Goal: Check status: Check status

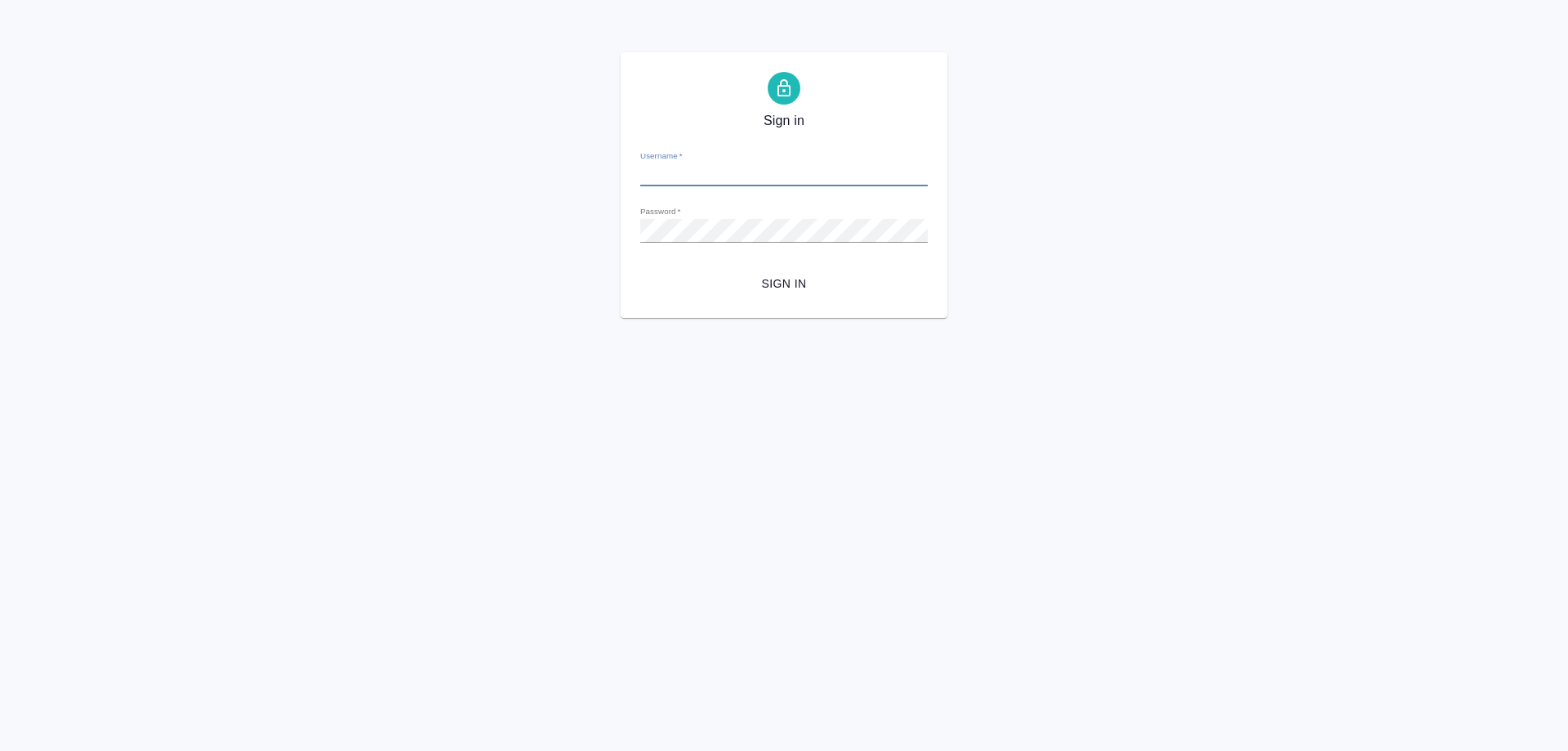
type input "e.smotraeva@awatera.com"
click at [799, 290] on span "Sign in" at bounding box center [784, 284] width 262 height 21
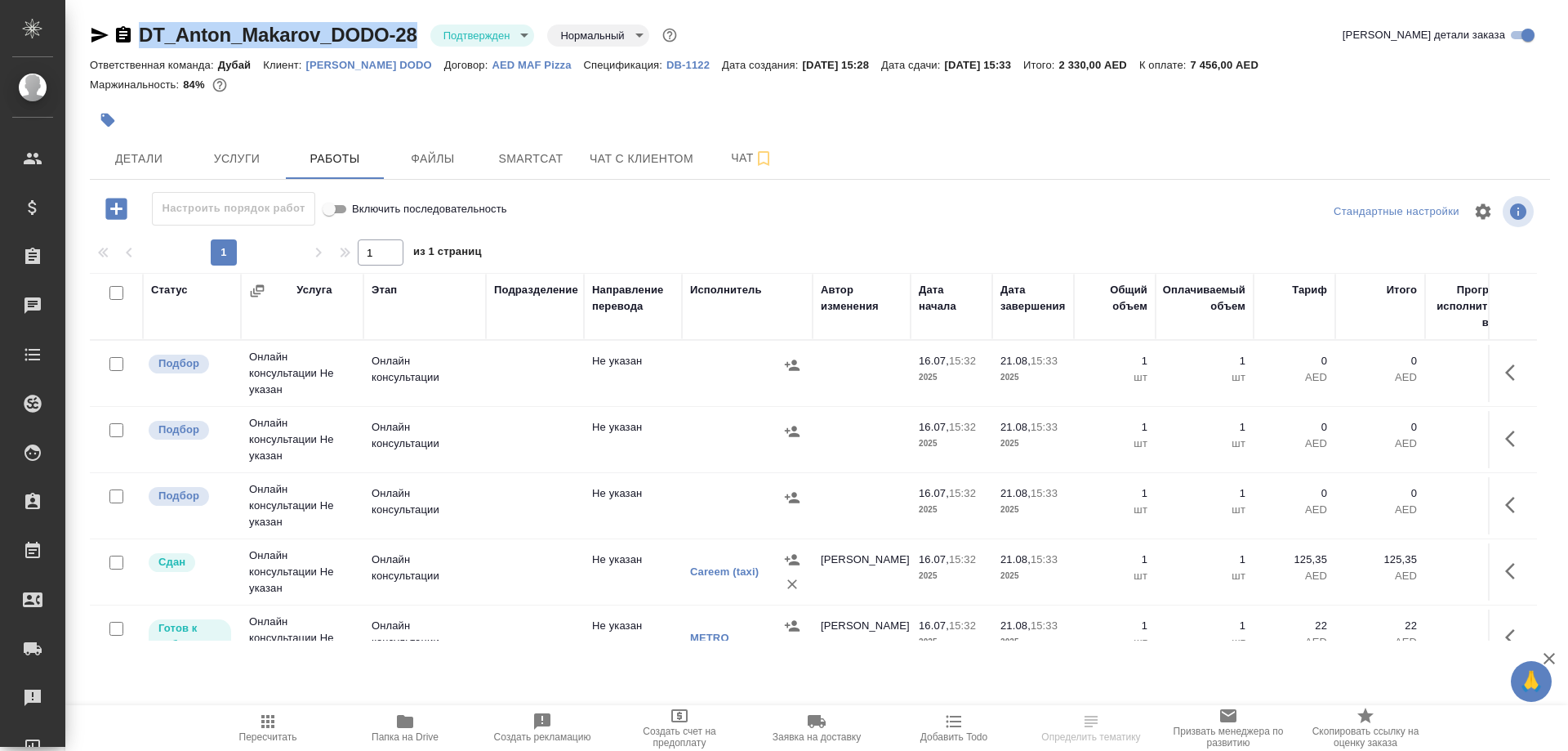
drag, startPoint x: 421, startPoint y: 32, endPoint x: 142, endPoint y: 39, distance: 279.1
click at [142, 39] on div "DT_Anton_Makarov_DODO-28 Подтвержден confirmed Нормальный normal" at bounding box center [384, 35] width 590 height 26
copy link "DT_Anton_Makarov_DODO-28"
click at [165, 696] on div ".cls-1 fill:#fff; AWATERA Smotraeva Evgenia Клиенты Спецификации Заказы 0 Чаты …" at bounding box center [784, 376] width 1568 height 751
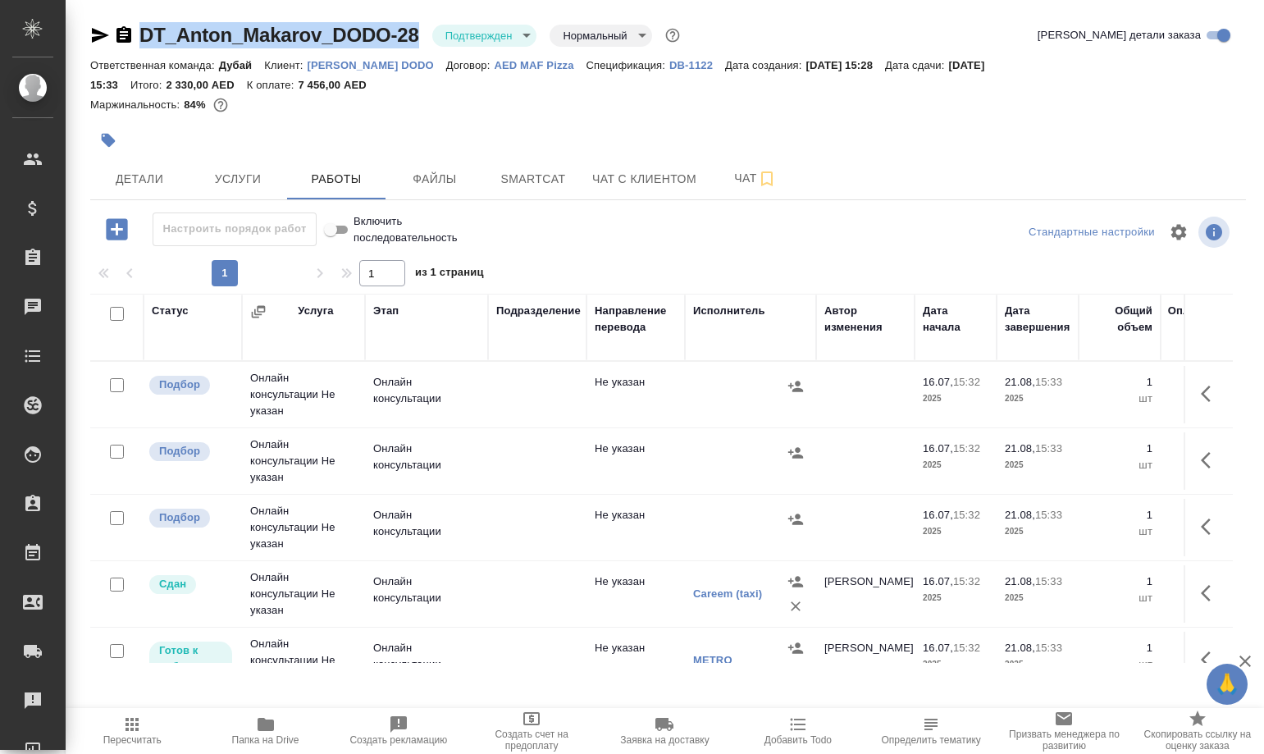
drag, startPoint x: 428, startPoint y: 21, endPoint x: 141, endPoint y: 27, distance: 287.2
click at [141, 27] on div "DT_Anton_Makarov_DODO-28 Подтвержден confirmed Нормальный normal Кратко детали …" at bounding box center [668, 352] width 1174 height 705
copy link "DT_Anton_Makarov_DODO-28"
click at [538, 690] on div "DT_Anton_Makarov_DODO-28 Подтвержден confirmed Нормальный normal Кратко детали …" at bounding box center [668, 352] width 1174 height 705
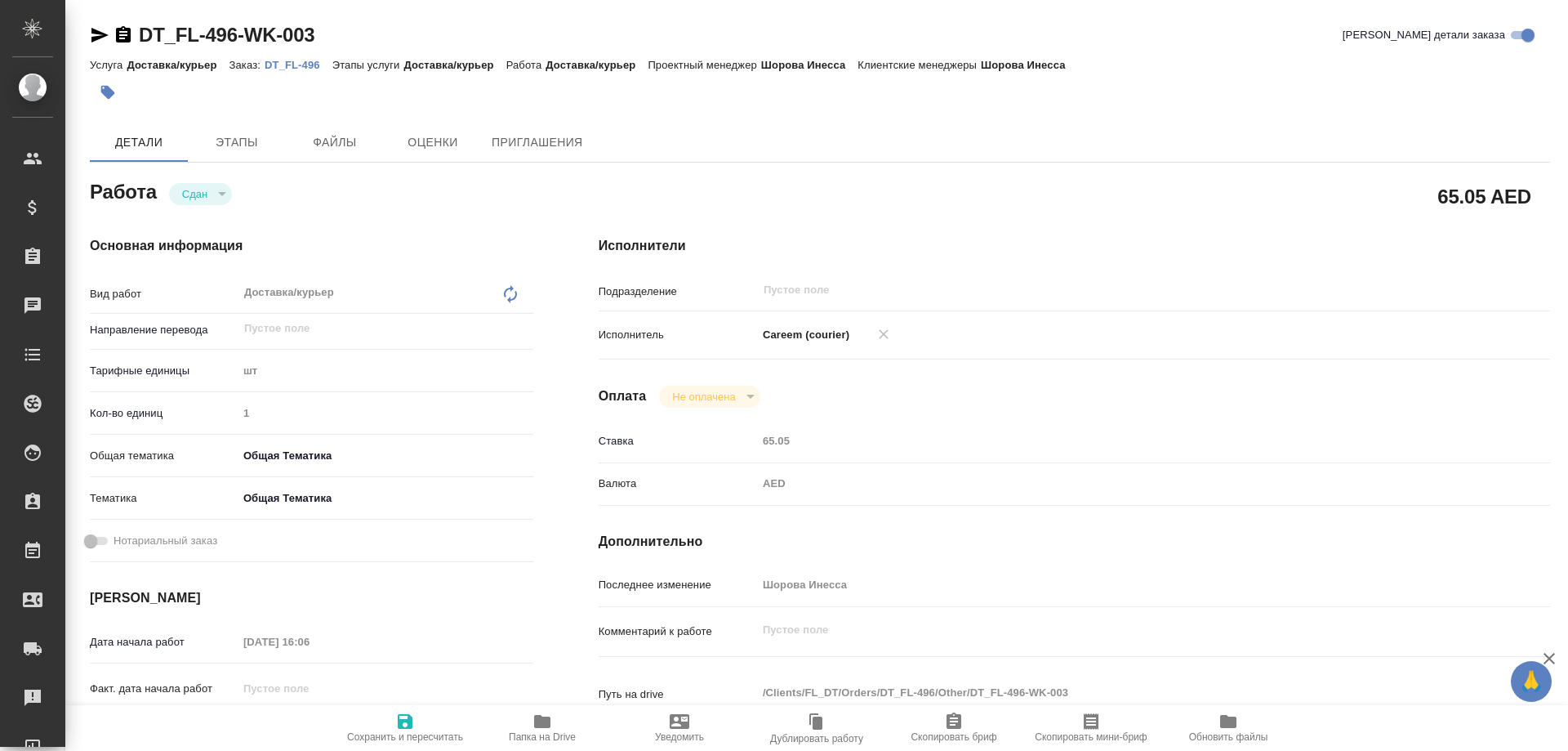
type textarea "x"
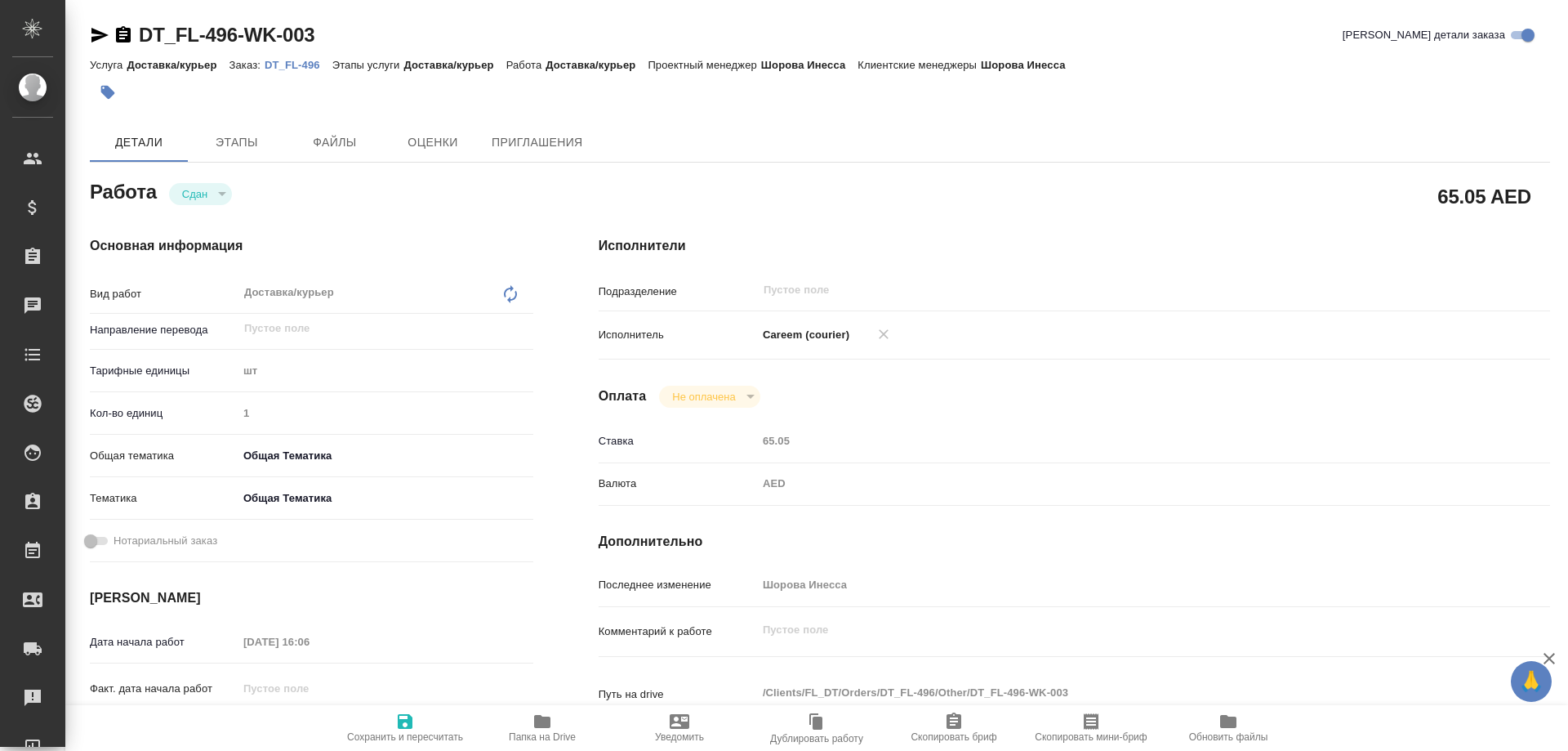
type textarea "x"
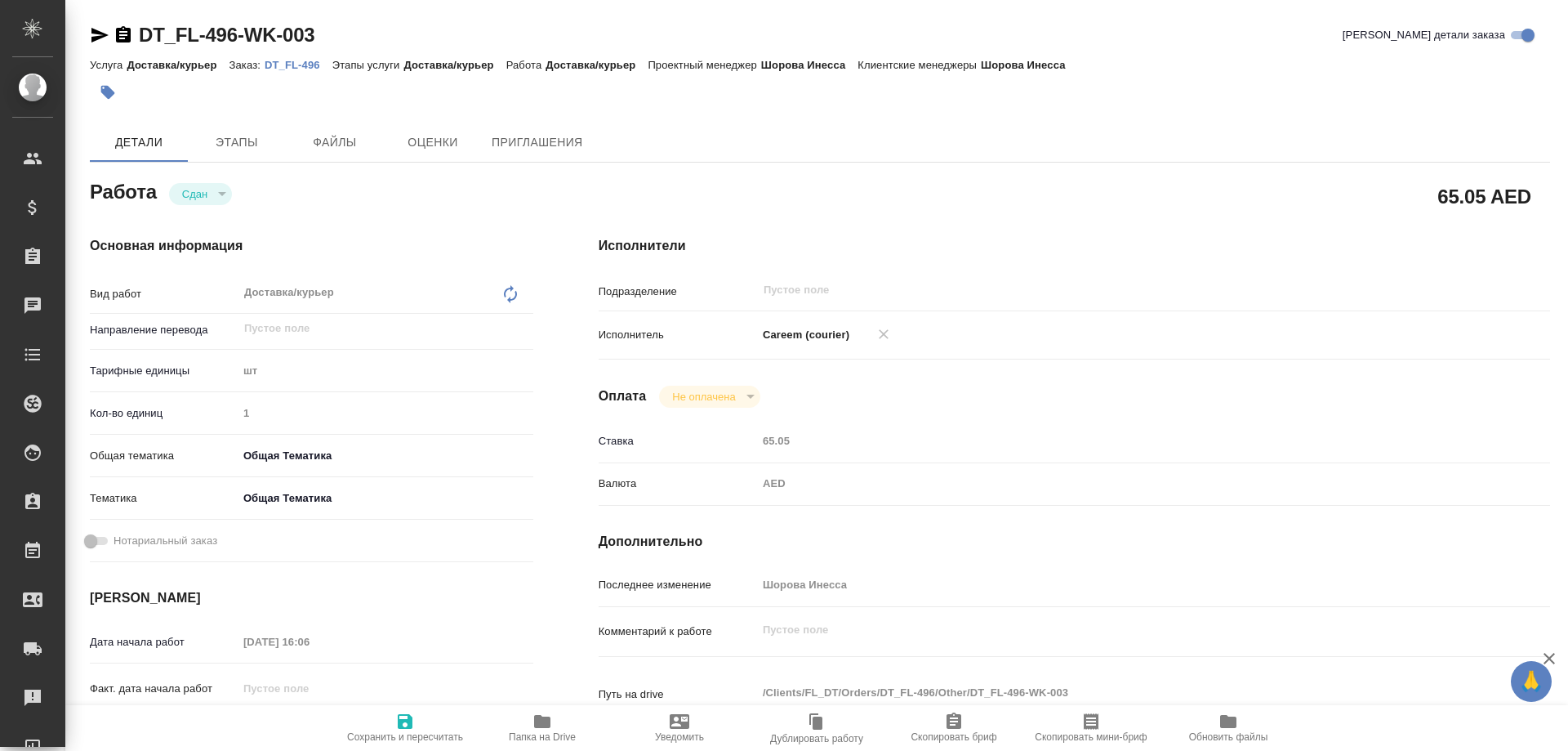
type textarea "x"
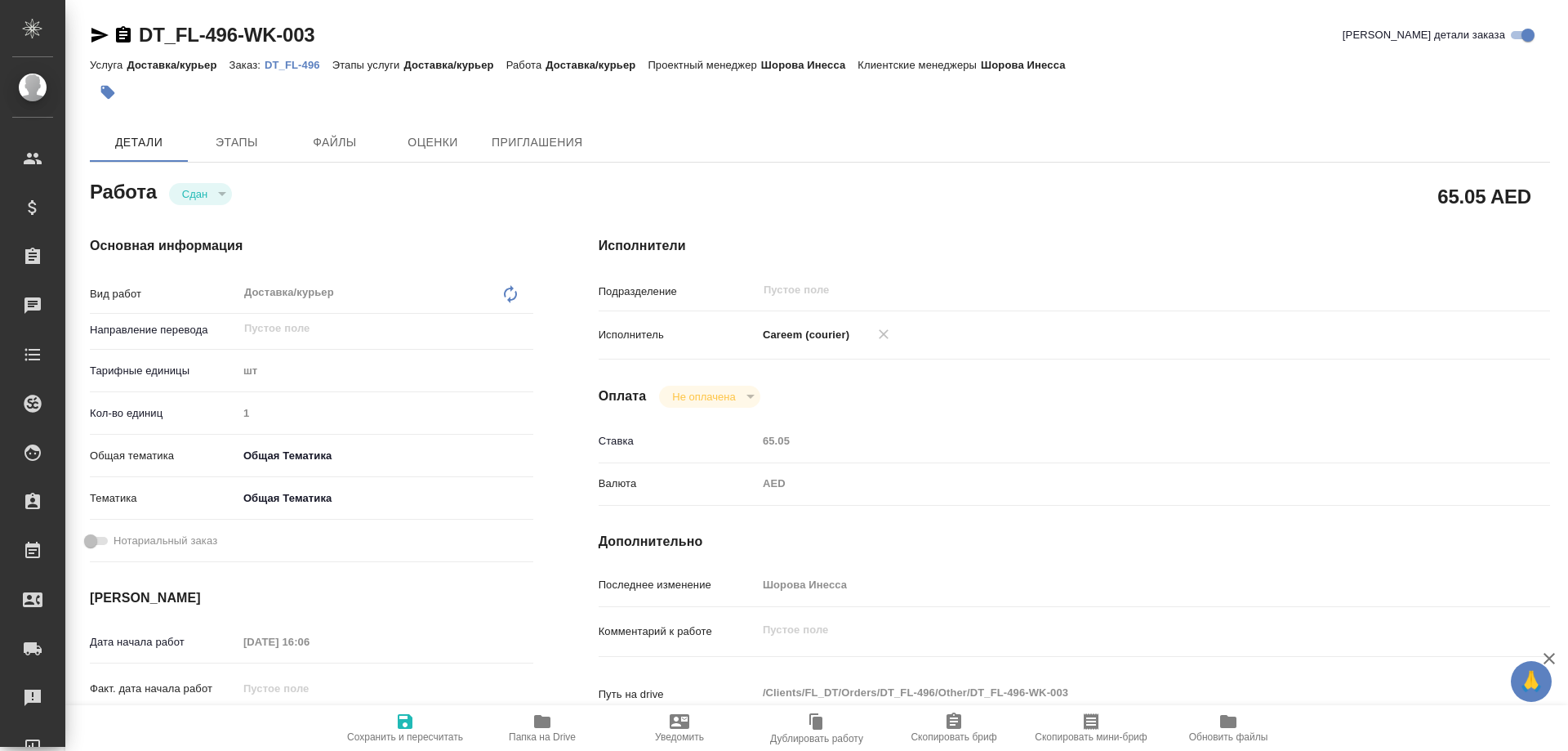
type textarea "x"
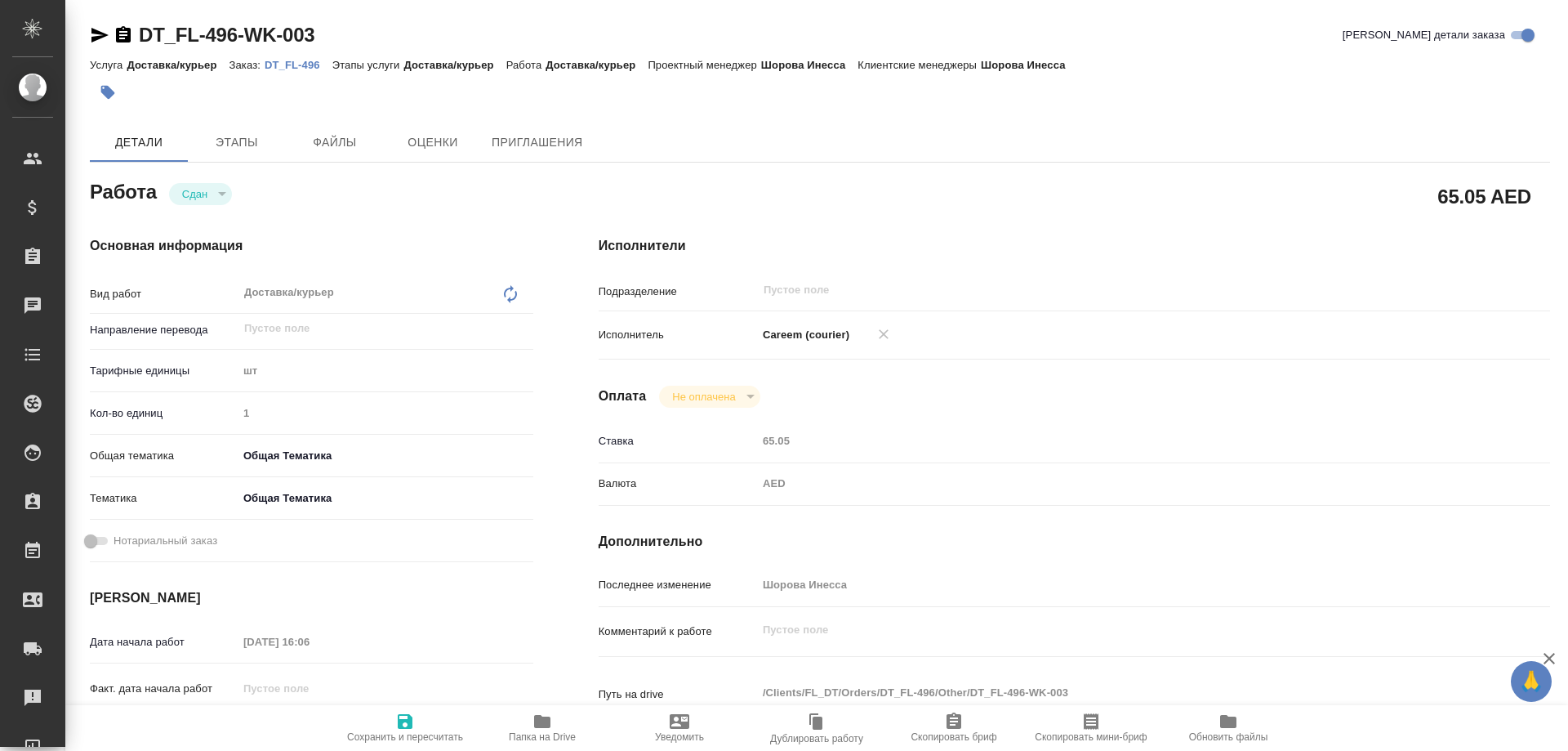
type textarea "x"
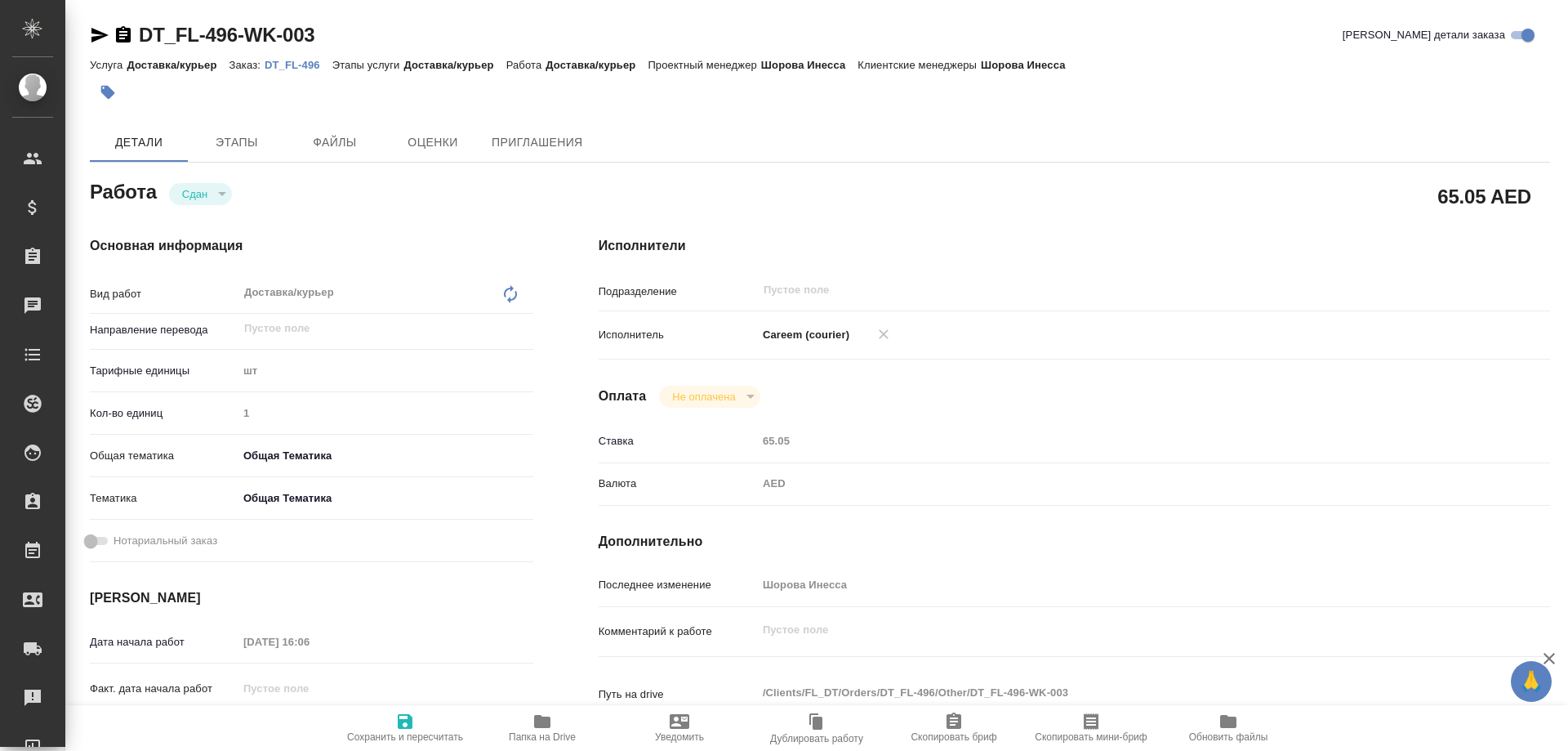
type textarea "x"
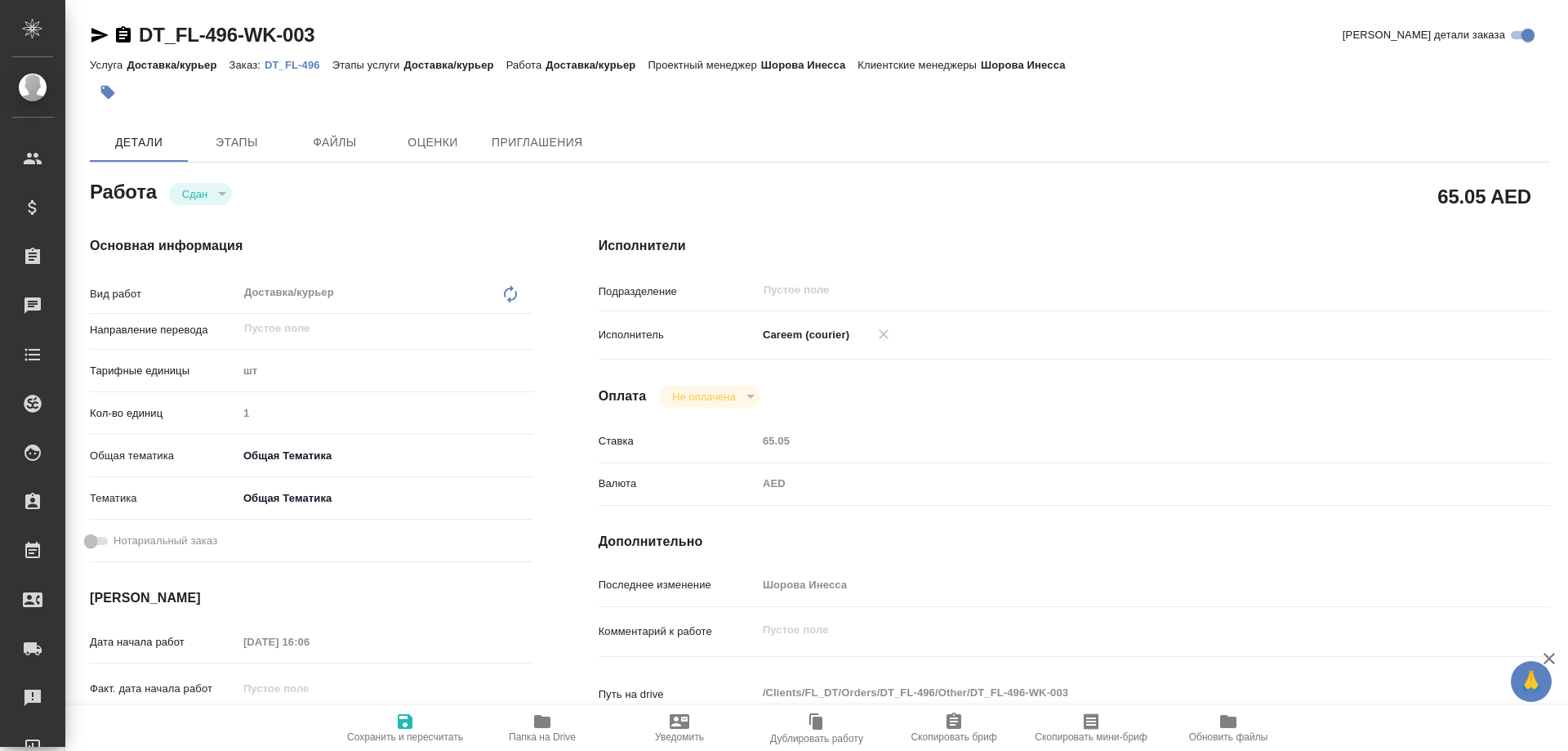
type textarea "x"
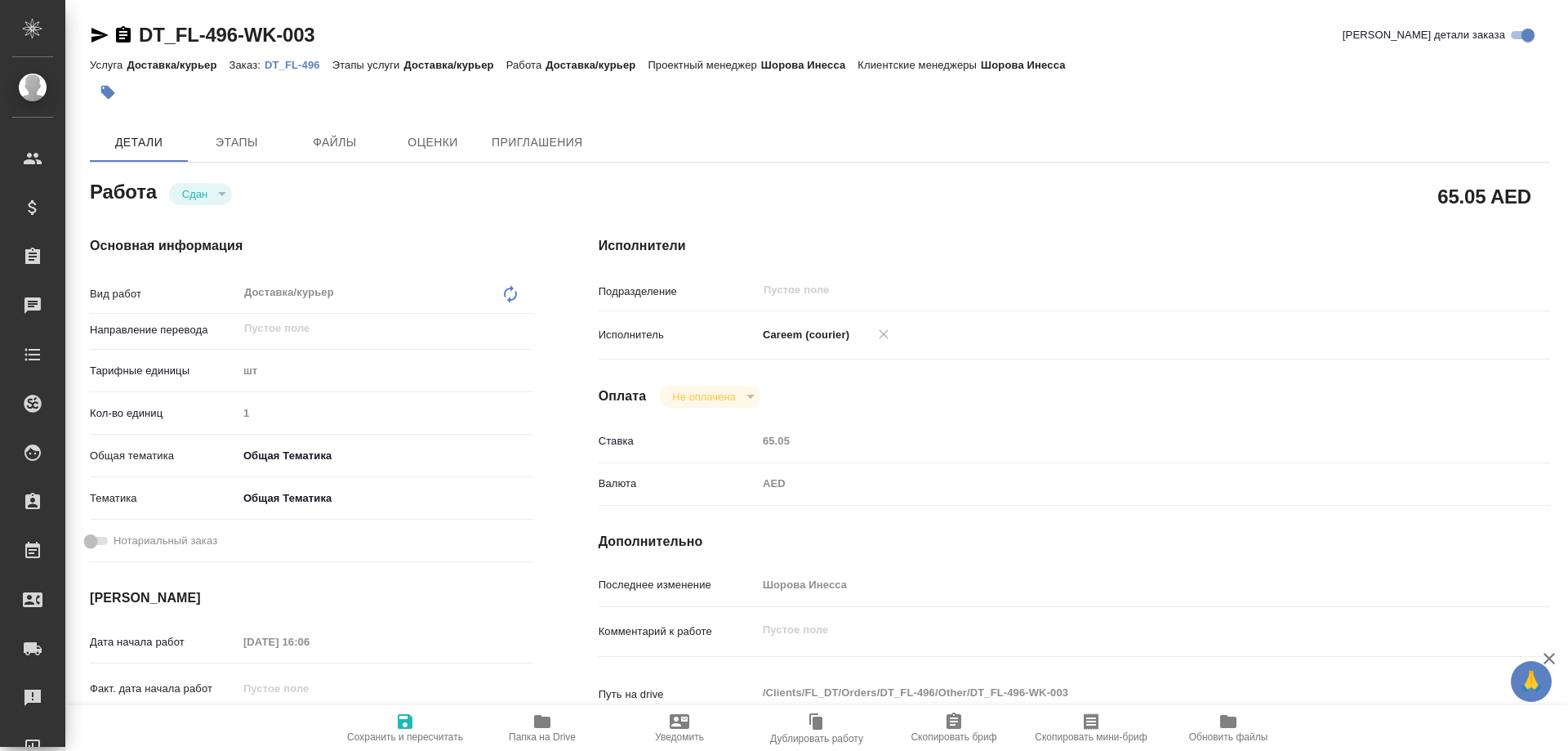
type textarea "x"
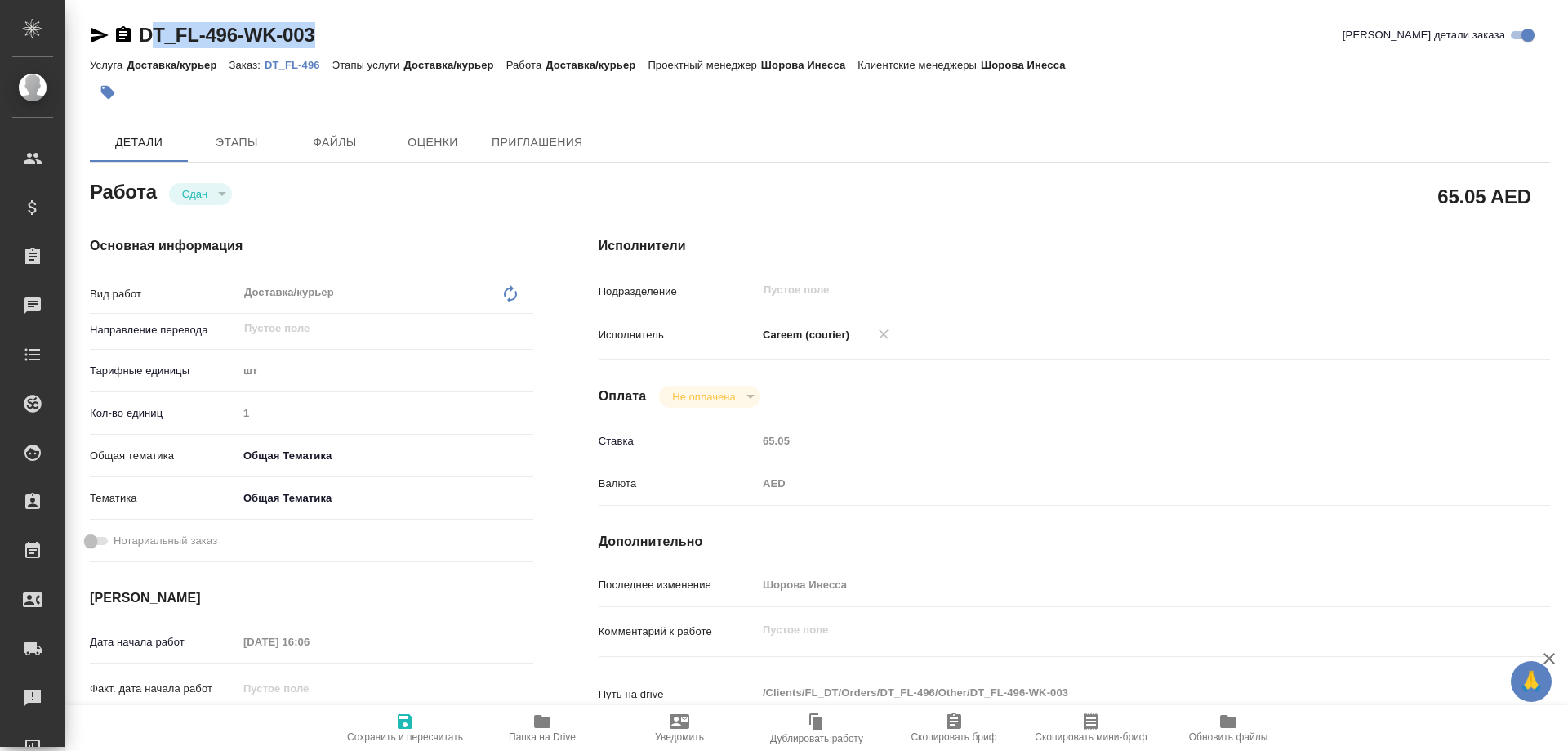
type textarea "x"
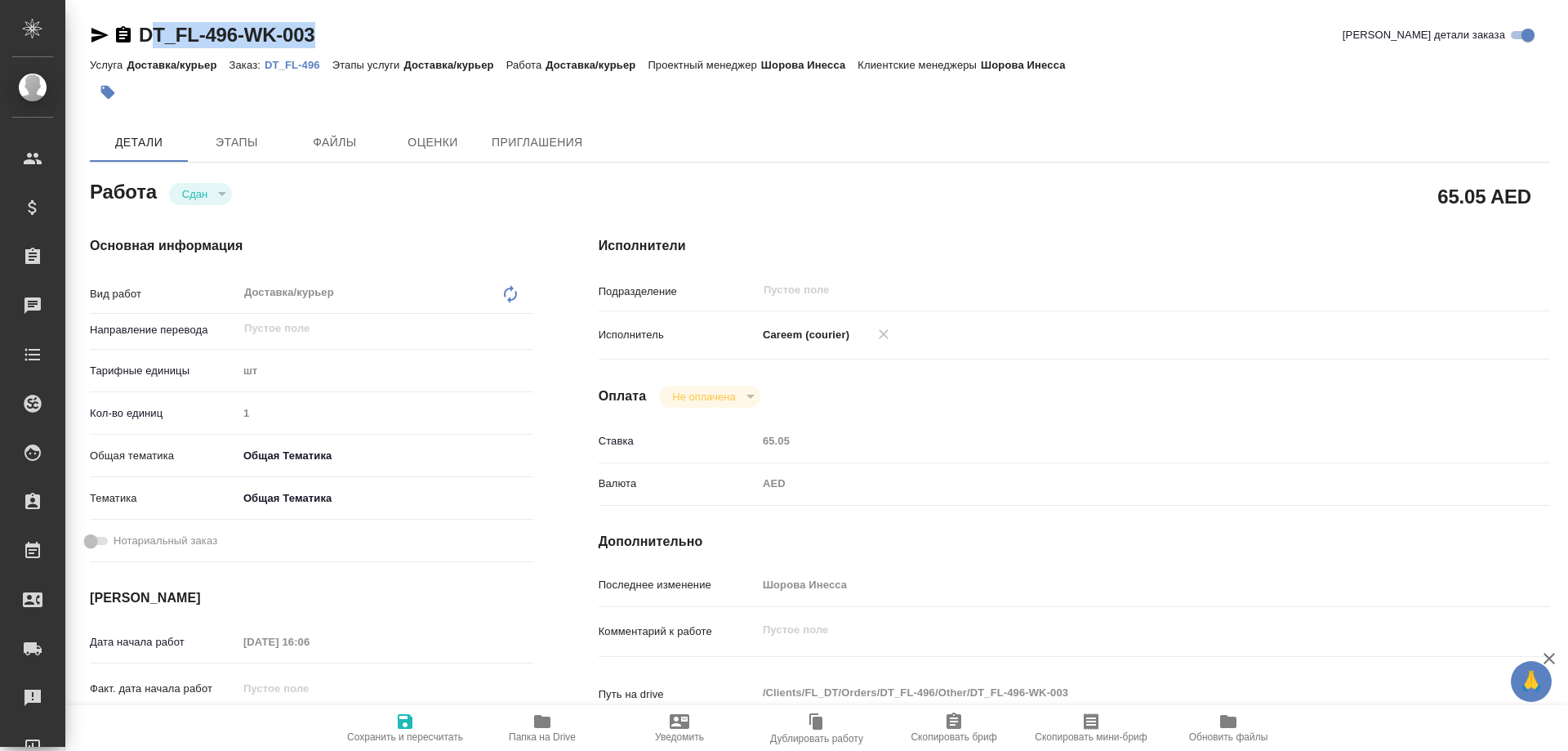
drag, startPoint x: 335, startPoint y: 34, endPoint x: 152, endPoint y: 36, distance: 183.0
click at [152, 36] on div "DT_FL-496-WK-003 Кратко детали заказа" at bounding box center [819, 35] width 1460 height 26
click at [371, 34] on div "DT_FL-496-WK-003 Кратко детали заказа" at bounding box center [819, 35] width 1460 height 26
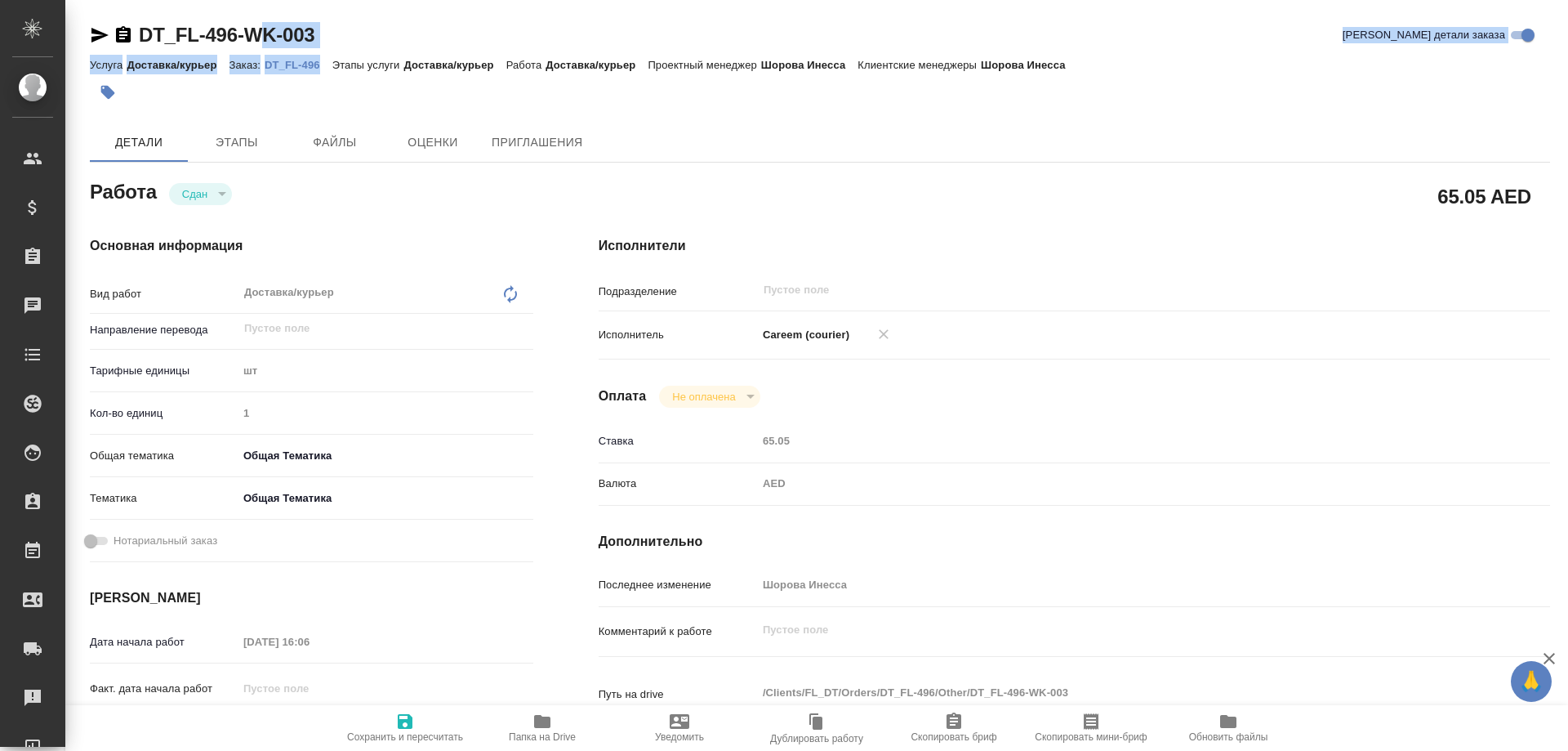
drag, startPoint x: 264, startPoint y: 54, endPoint x: 327, endPoint y: 66, distance: 64.1
click at [327, 66] on div "DT_FL-496-WK-003 Кратко детали заказа Услуга Доставка/курьер Заказ: DT_FL-496 Э…" at bounding box center [819, 66] width 1460 height 89
click at [313, 103] on div at bounding box center [576, 93] width 974 height 36
click at [278, 64] on p "DT_FL-496" at bounding box center [299, 65] width 68 height 12
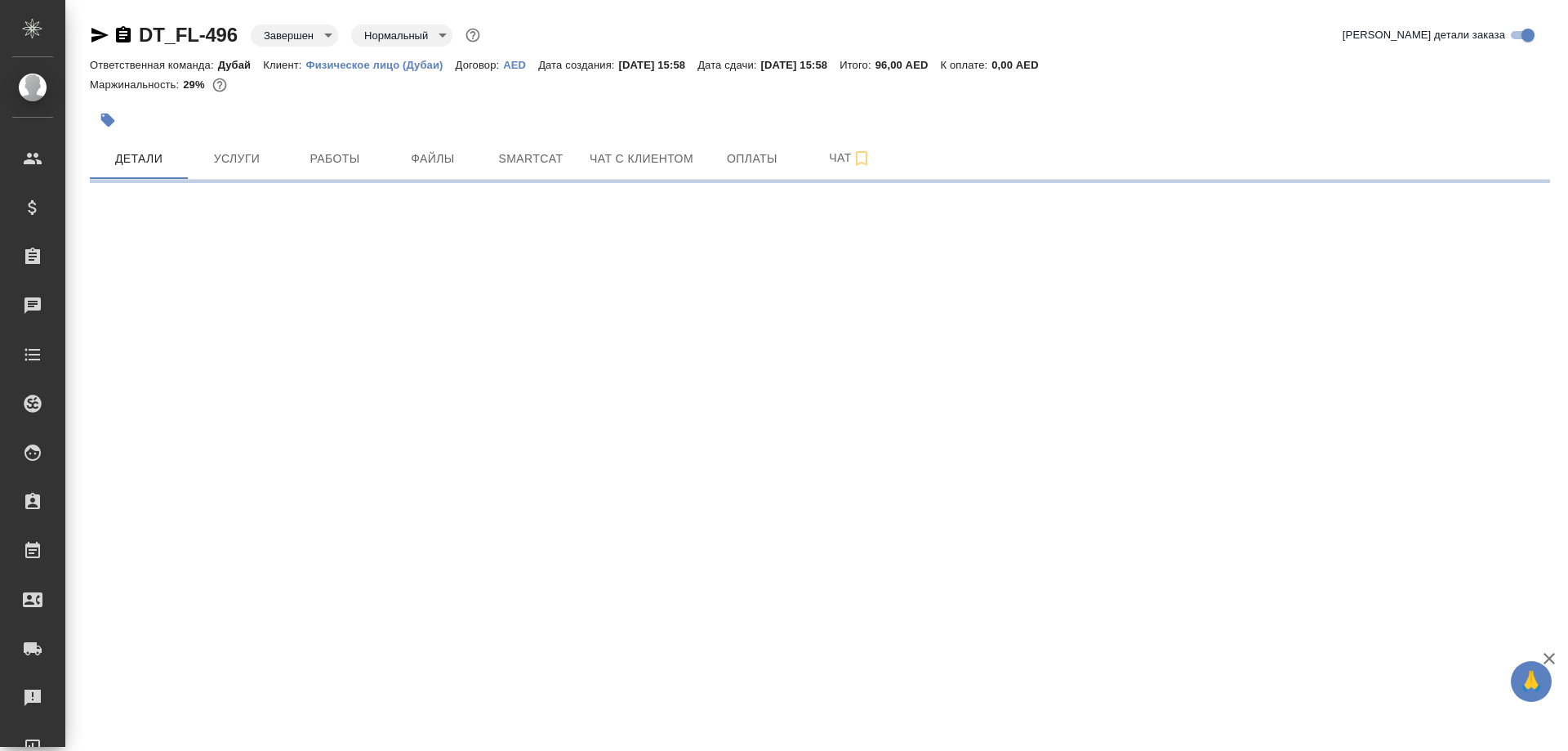
select select "RU"
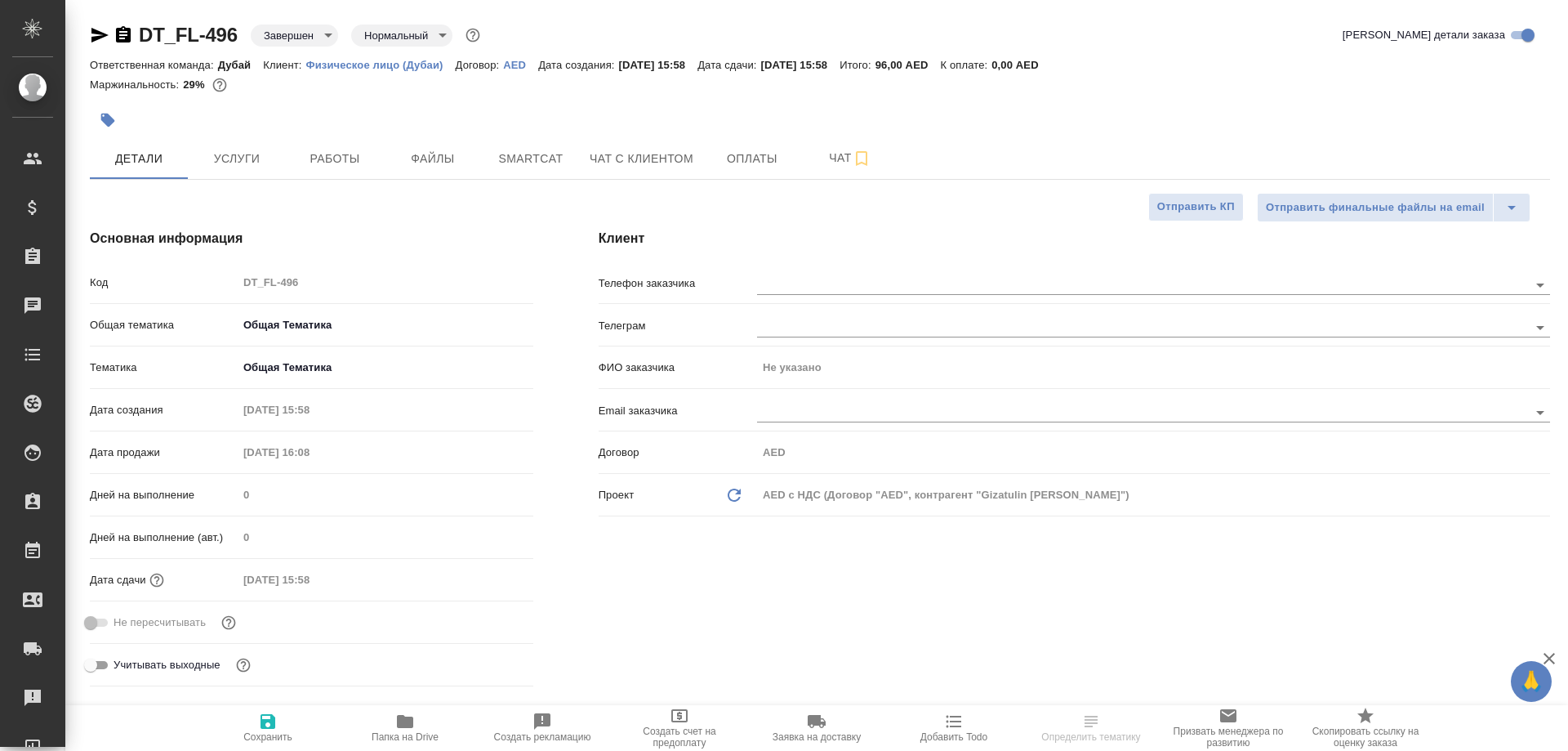
type textarea "x"
drag, startPoint x: 238, startPoint y: 31, endPoint x: 138, endPoint y: 34, distance: 100.0
click at [138, 34] on div "DT_FL-496 Завершен closed Нормальный normal" at bounding box center [286, 35] width 393 height 26
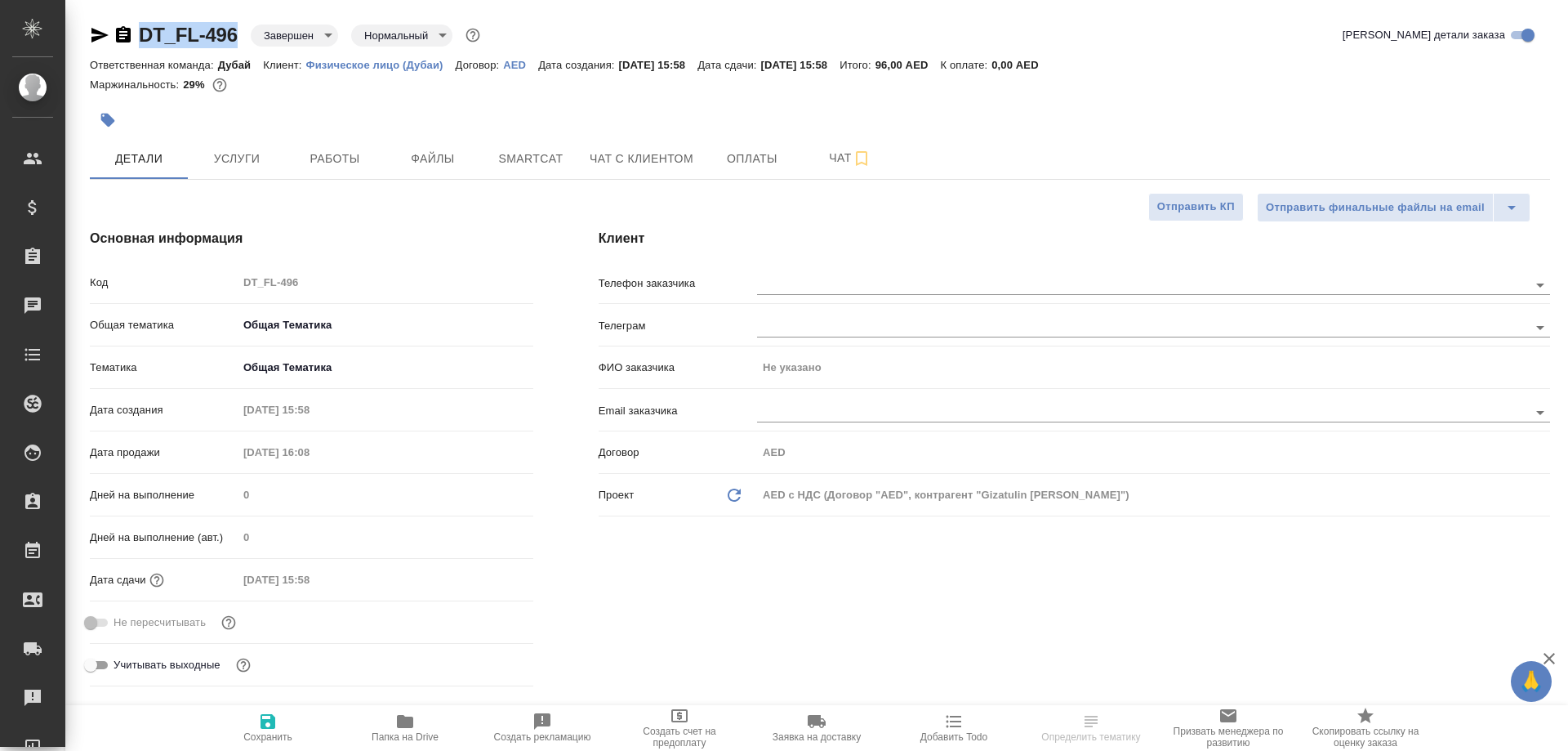
copy link "DT_FL-496"
type textarea "x"
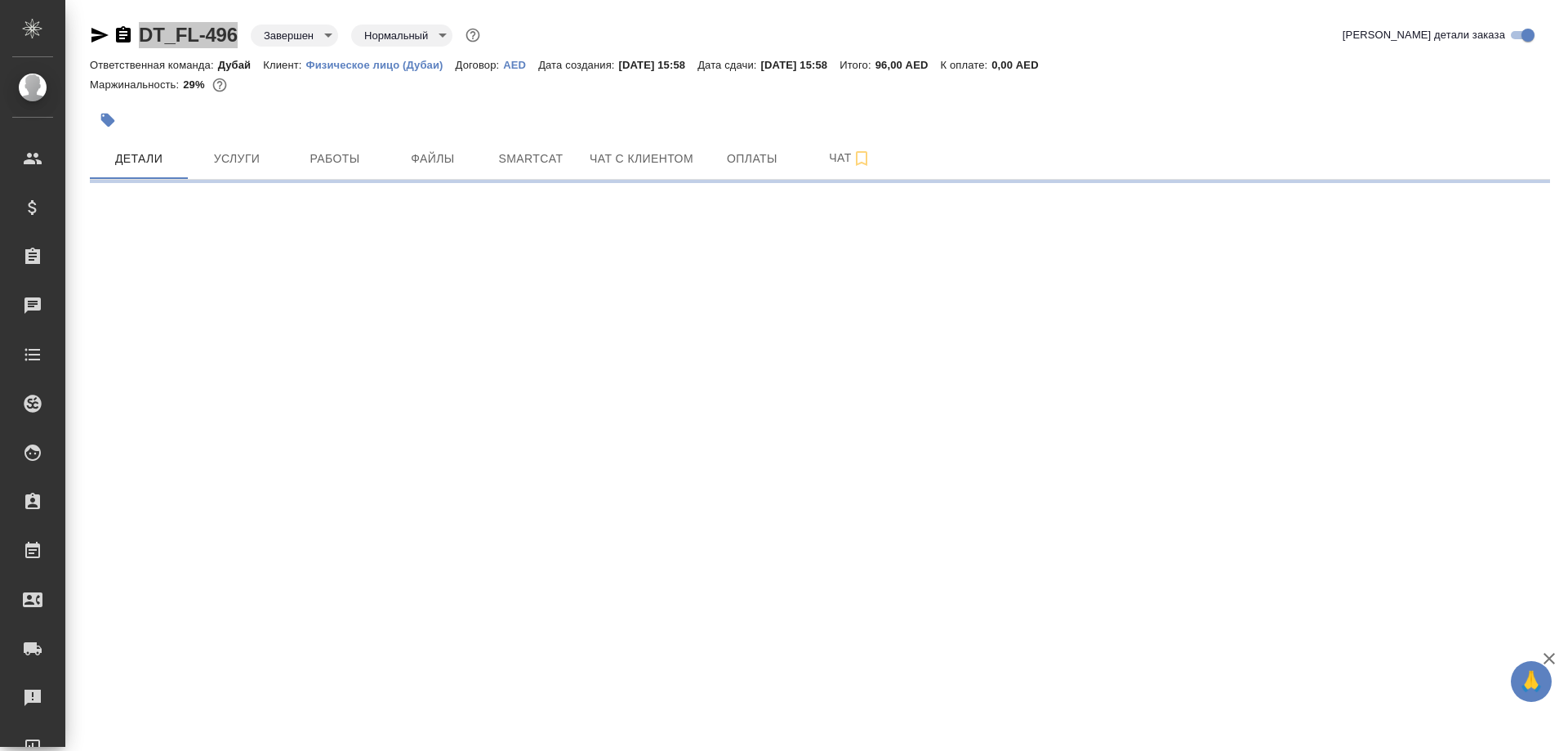
select select "RU"
